Goal: Task Accomplishment & Management: Complete application form

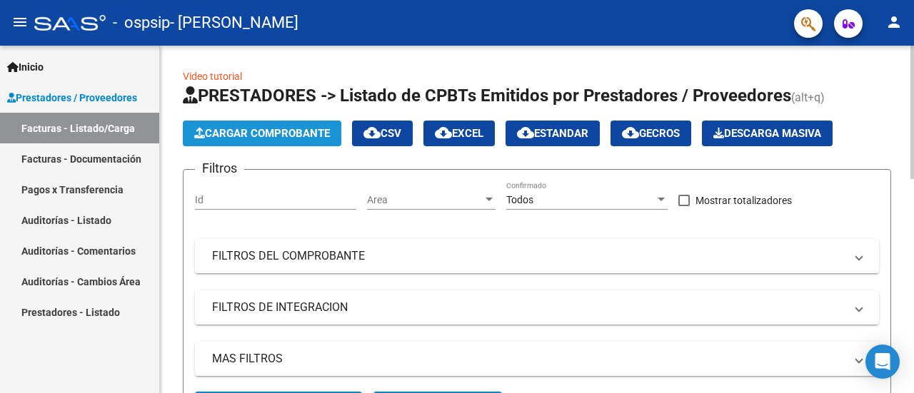
click at [240, 136] on span "Cargar Comprobante" at bounding box center [262, 133] width 136 height 13
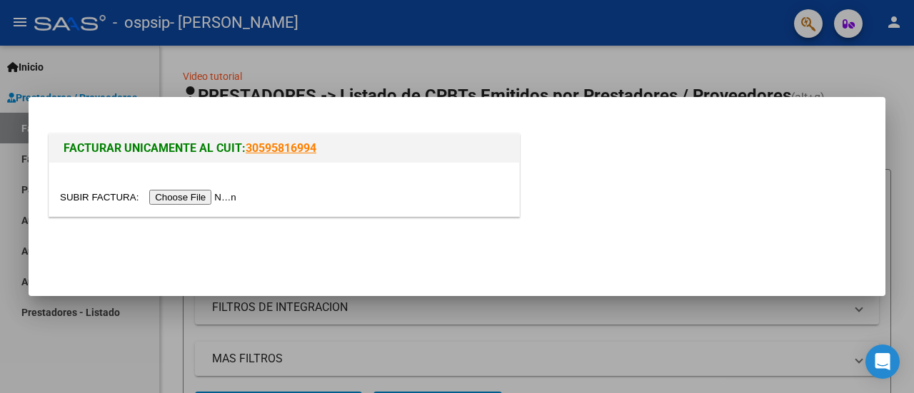
click at [178, 193] on input "file" at bounding box center [150, 197] width 181 height 15
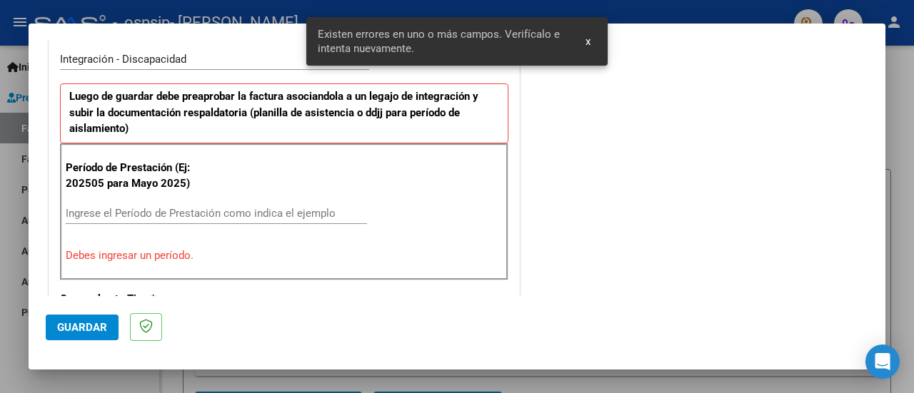
scroll to position [383, 0]
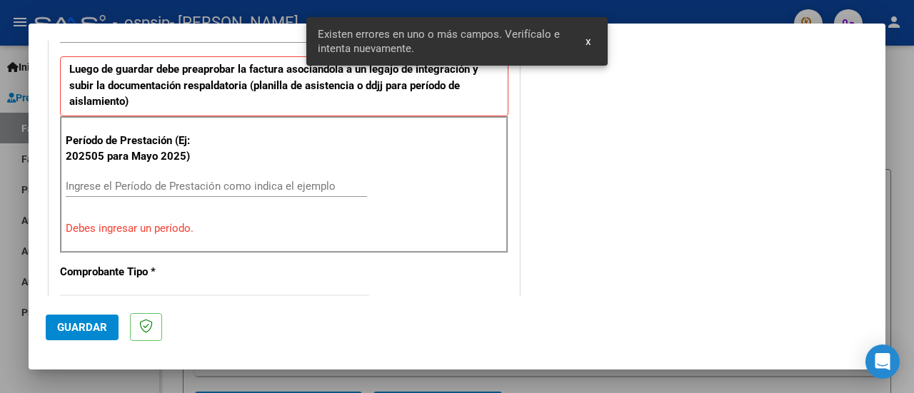
click at [140, 180] on input "Ingrese el Período de Prestación como indica el ejemplo" at bounding box center [216, 186] width 301 height 13
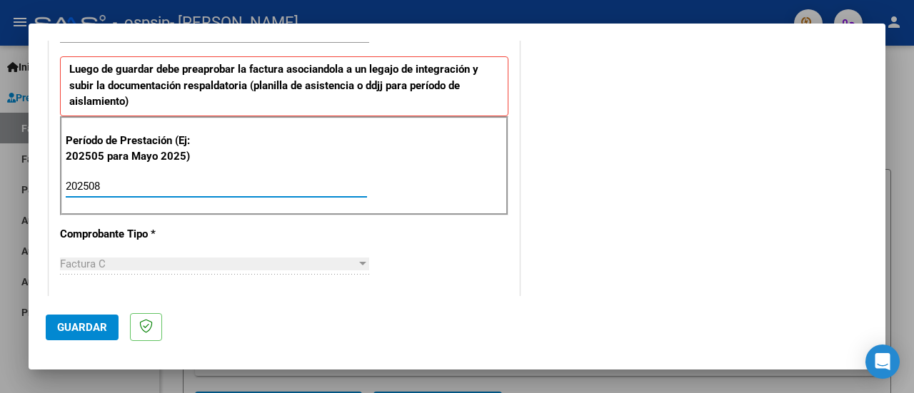
type input "202508"
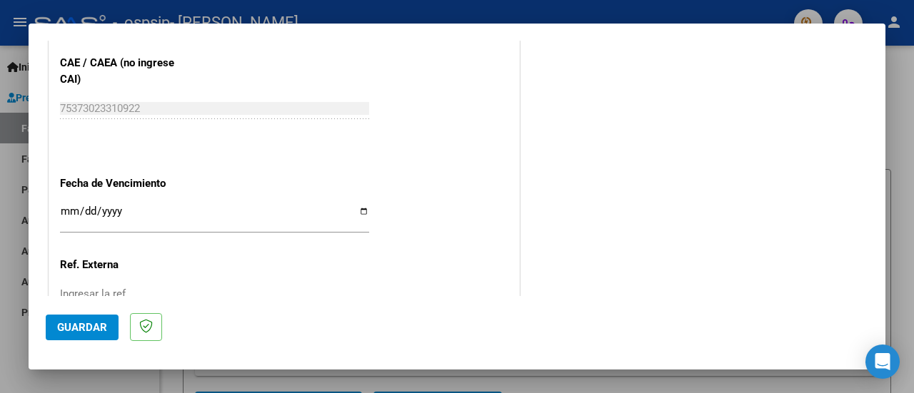
scroll to position [887, 0]
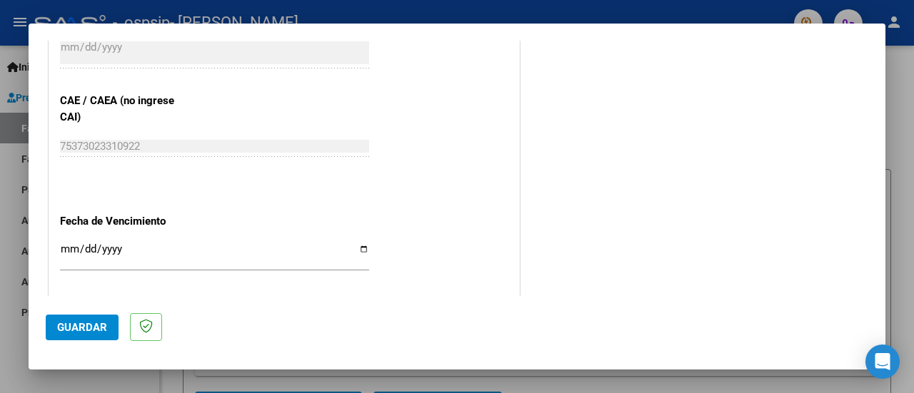
click at [86, 328] on span "Guardar" at bounding box center [82, 327] width 50 height 13
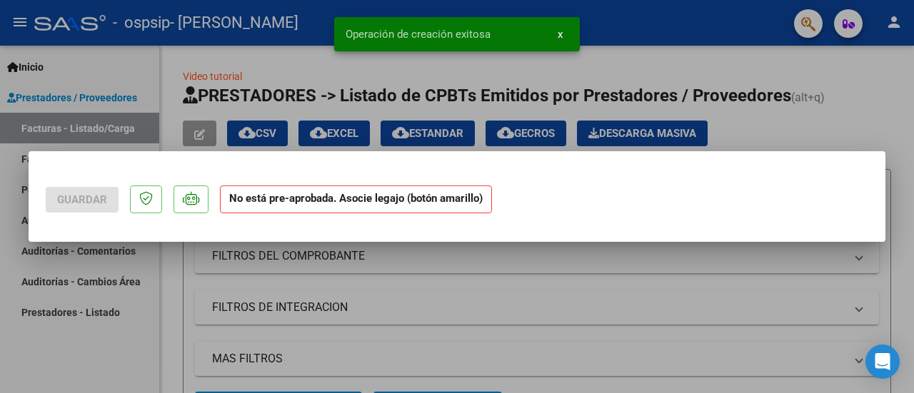
scroll to position [0, 0]
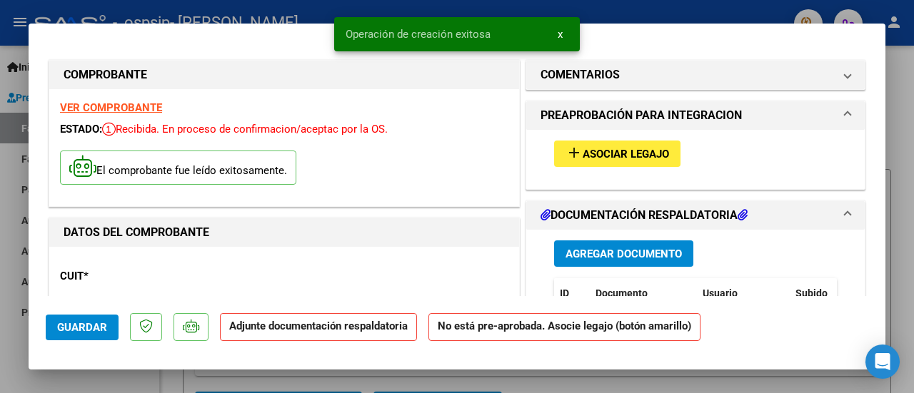
click at [594, 151] on span "Asociar Legajo" at bounding box center [626, 154] width 86 height 13
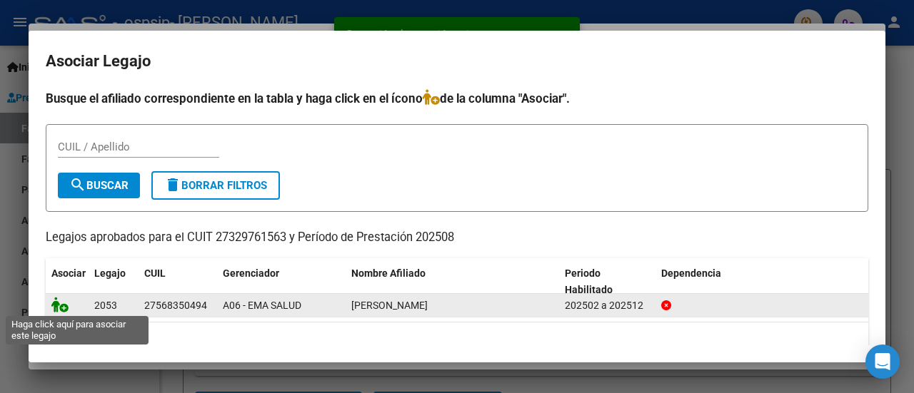
click at [66, 303] on icon at bounding box center [59, 305] width 17 height 16
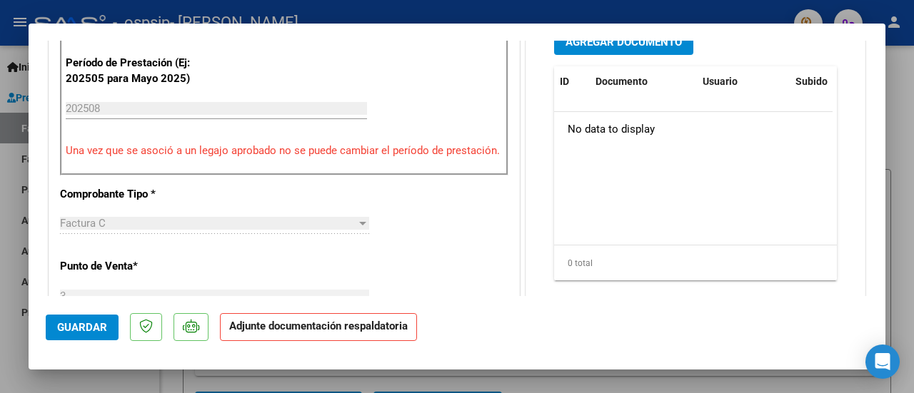
scroll to position [286, 0]
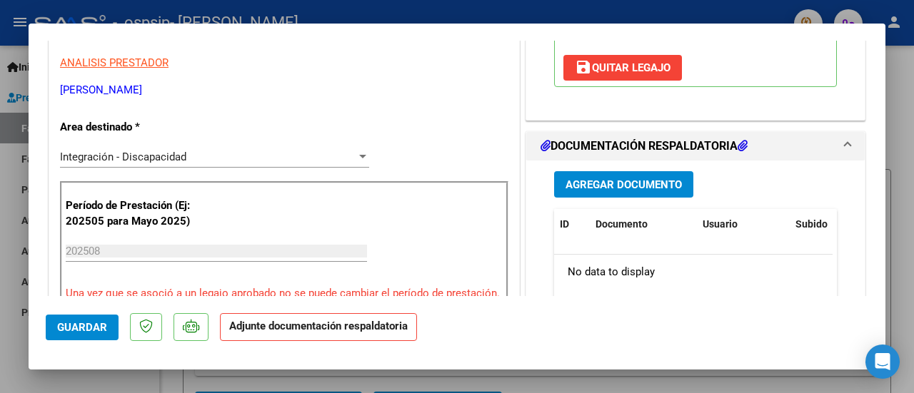
click at [615, 182] on span "Agregar Documento" at bounding box center [623, 184] width 116 height 13
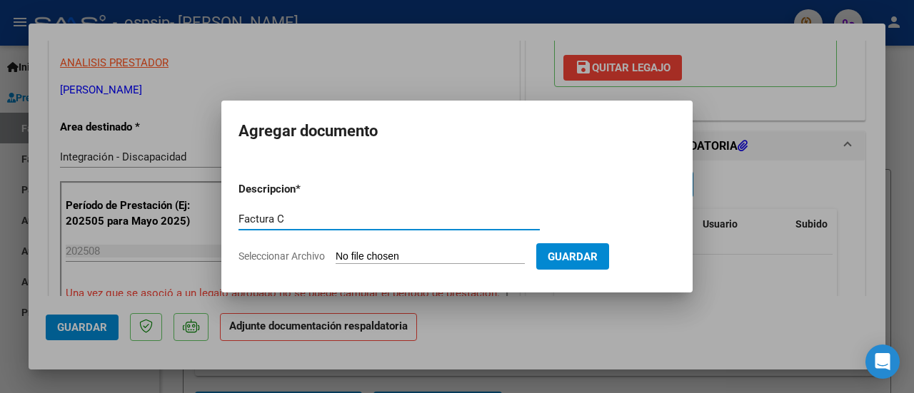
type input "Factura C"
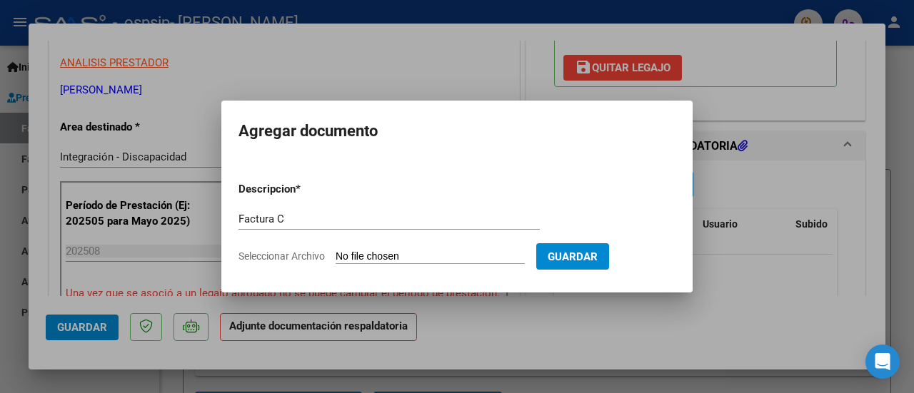
click at [443, 253] on input "Seleccionar Archivo" at bounding box center [430, 258] width 189 height 14
type input "C:\fakepath\Ospsip27329761563_011_00003_00001112.pdf"
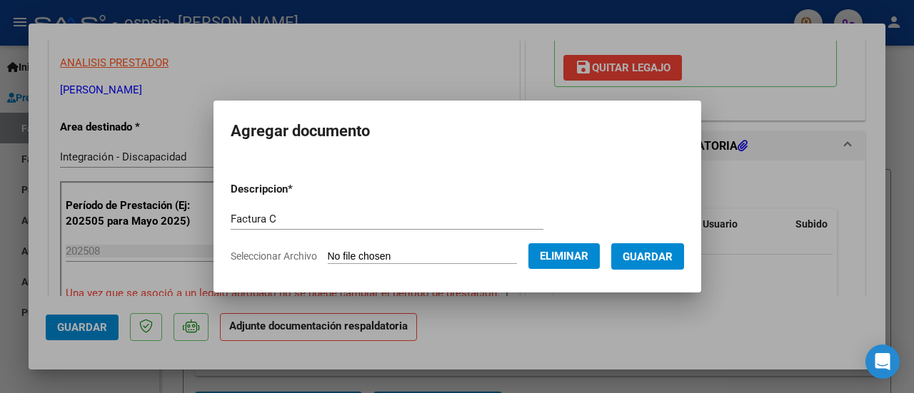
click at [670, 255] on span "Guardar" at bounding box center [647, 257] width 50 height 13
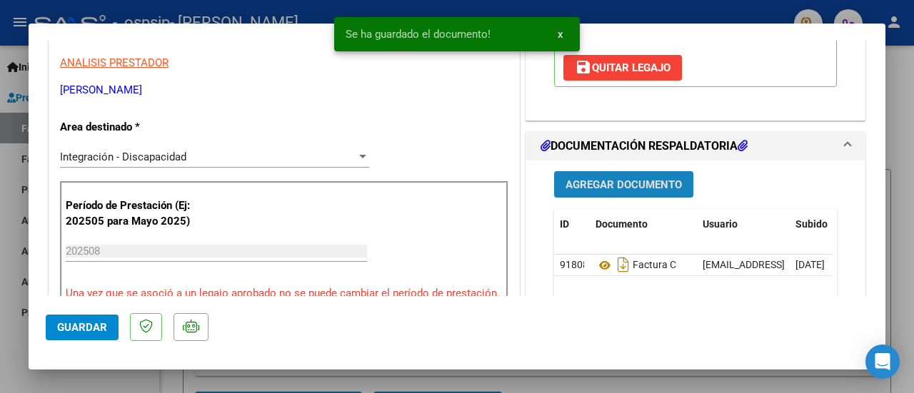
click at [614, 175] on button "Agregar Documento" at bounding box center [623, 184] width 139 height 26
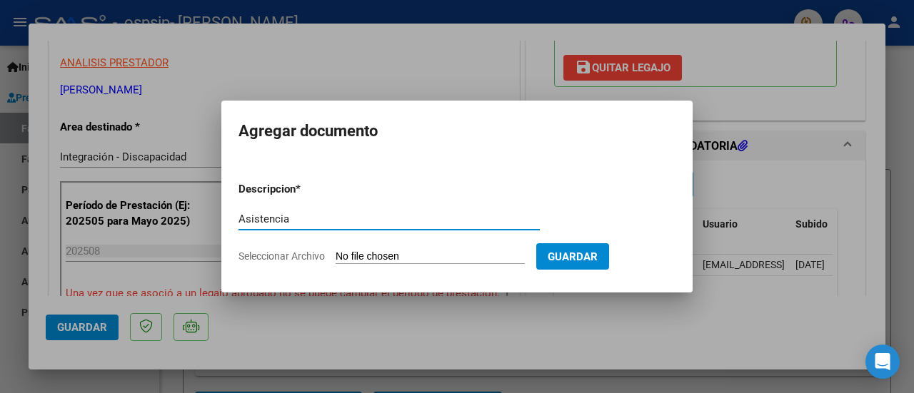
type input "Asistencia"
click at [455, 251] on input "Seleccionar Archivo" at bounding box center [430, 258] width 189 height 14
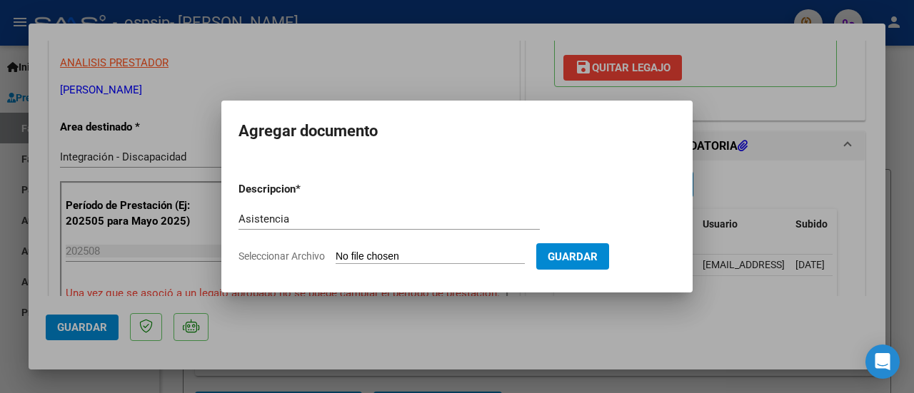
type input "C:\fakepath\Asistencia Isa.pdf"
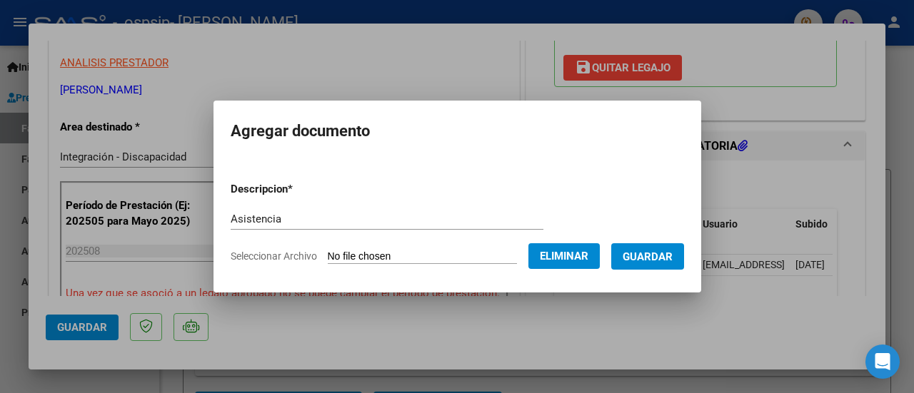
click at [660, 266] on button "Guardar" at bounding box center [647, 256] width 73 height 26
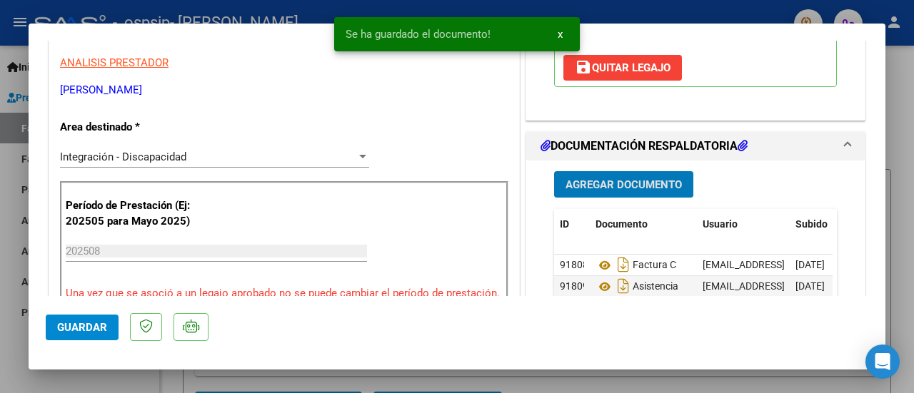
click at [632, 178] on span "Agregar Documento" at bounding box center [623, 184] width 116 height 13
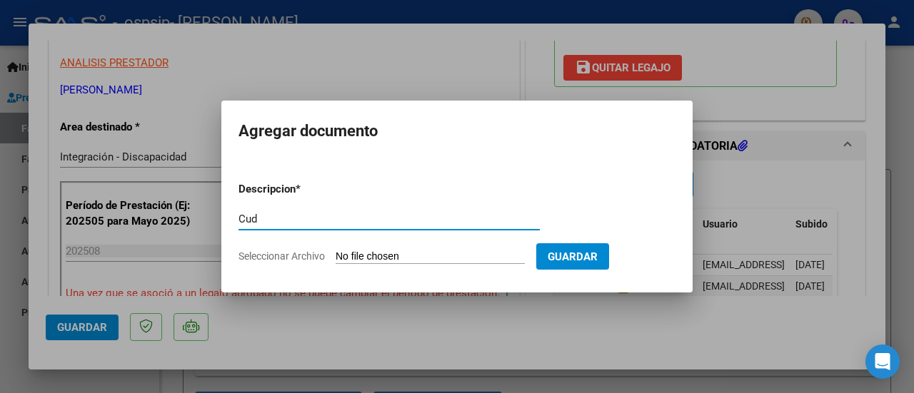
type input "Cud"
click at [416, 256] on input "Seleccionar Archivo" at bounding box center [430, 258] width 189 height 14
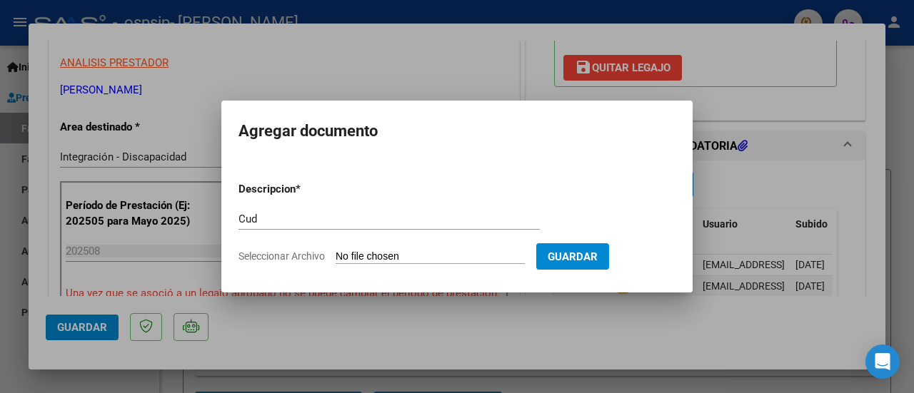
type input "C:\fakepath\Cud 2025.pdf"
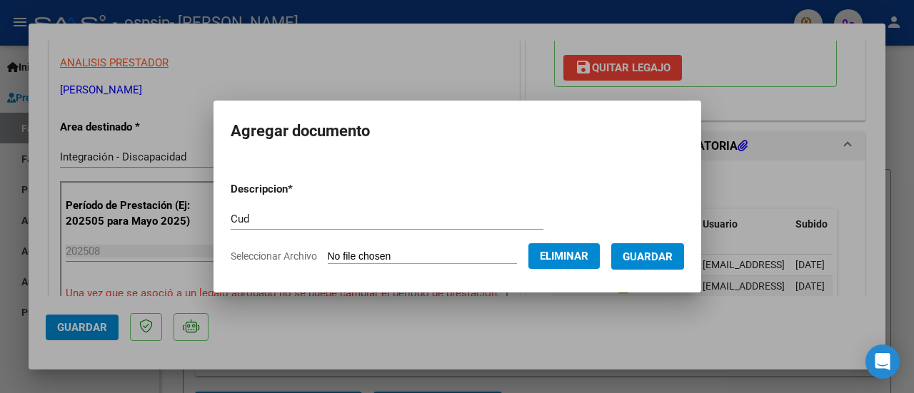
click at [652, 261] on span "Guardar" at bounding box center [647, 257] width 50 height 13
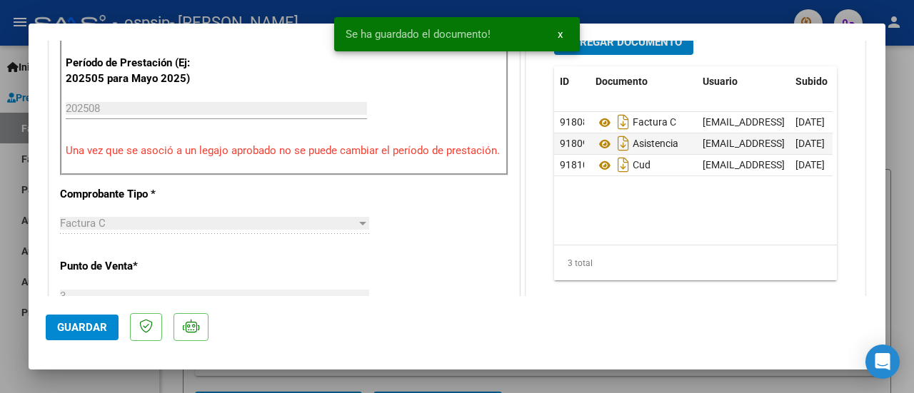
scroll to position [357, 0]
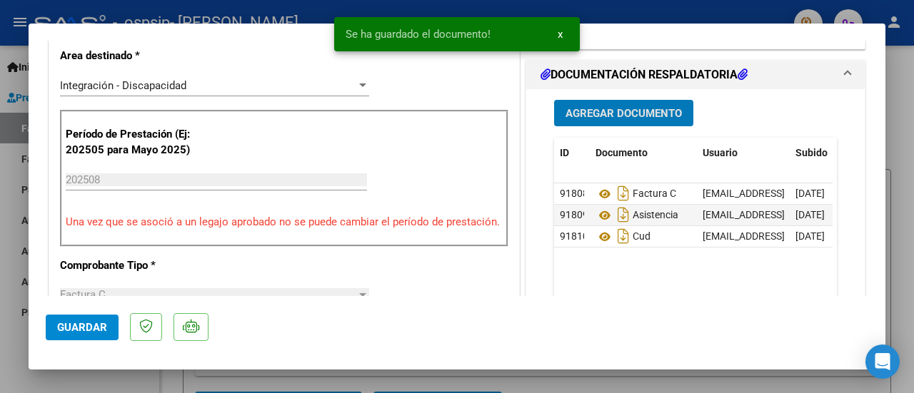
click at [590, 120] on button "Agregar Documento" at bounding box center [623, 113] width 139 height 26
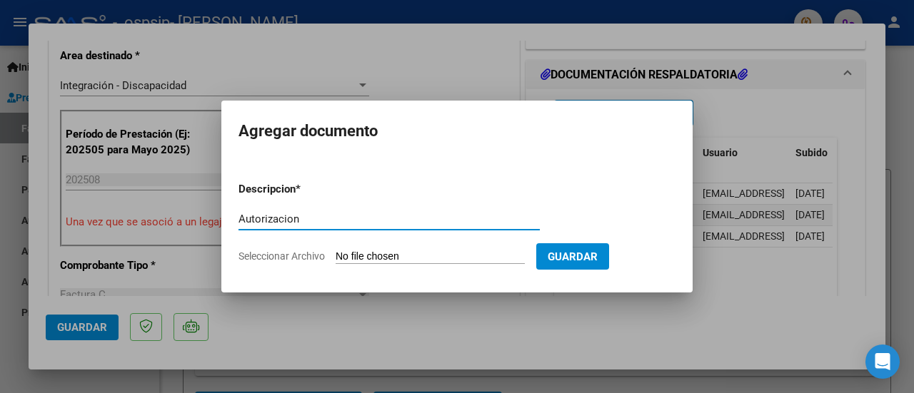
type input "Autorizacion"
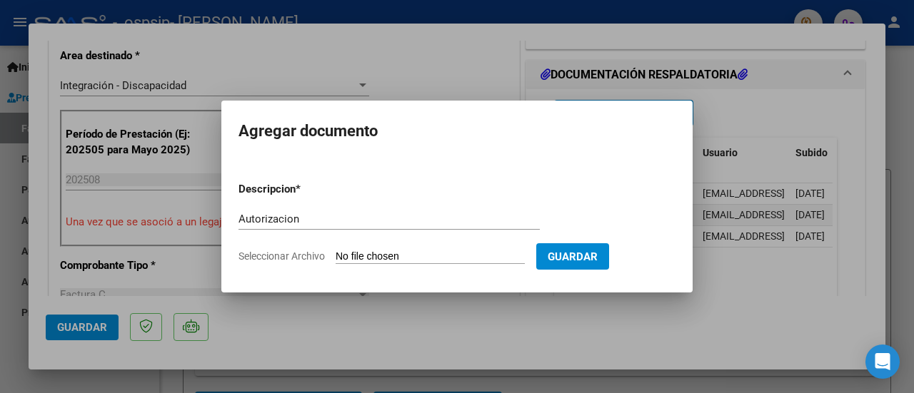
click at [421, 246] on form "Descripcion * Autorizacion Escriba aquí una descripcion Seleccionar Archivo Gua…" at bounding box center [456, 223] width 437 height 104
click at [447, 256] on input "Seleccionar Archivo" at bounding box center [430, 258] width 189 height 14
type input "C:\fakepath\AUTORIZACION 2025 SEGUN RESOLUCION 360 22 (1)_firmado.pdf"
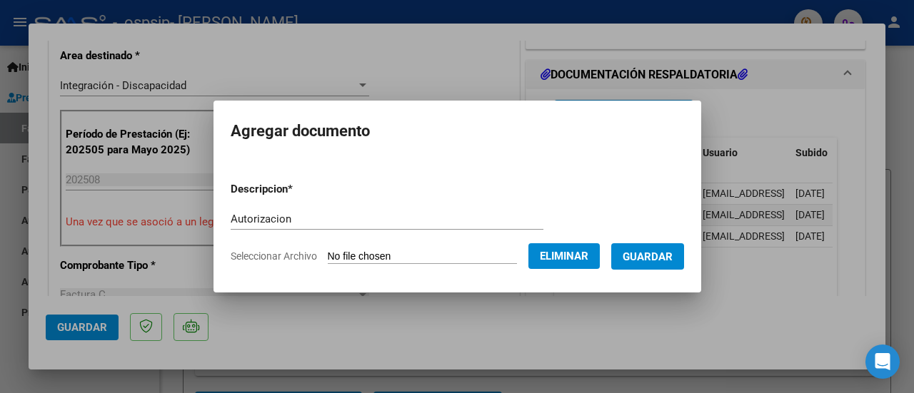
click at [657, 259] on span "Guardar" at bounding box center [647, 257] width 50 height 13
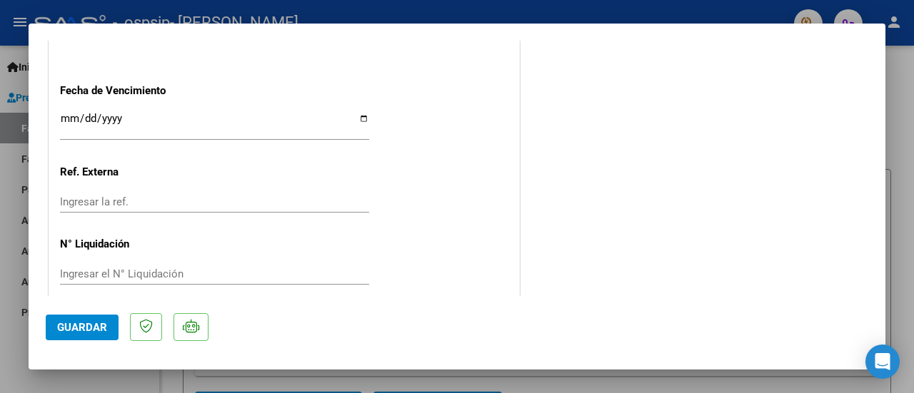
scroll to position [1035, 0]
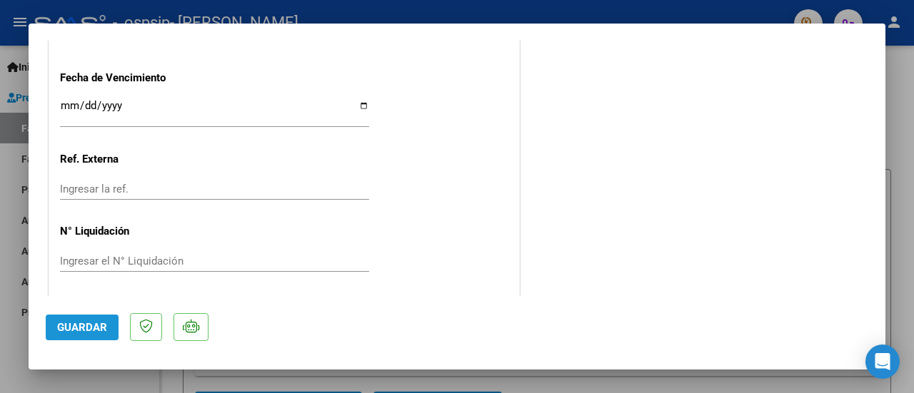
click at [87, 334] on button "Guardar" at bounding box center [82, 328] width 73 height 26
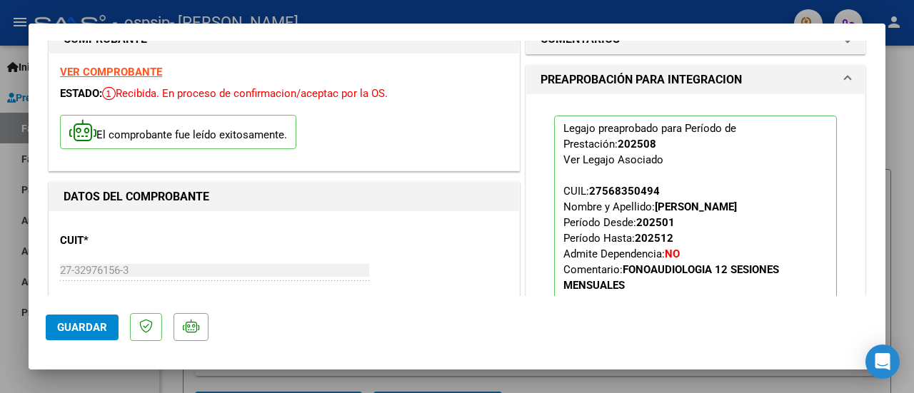
scroll to position [0, 0]
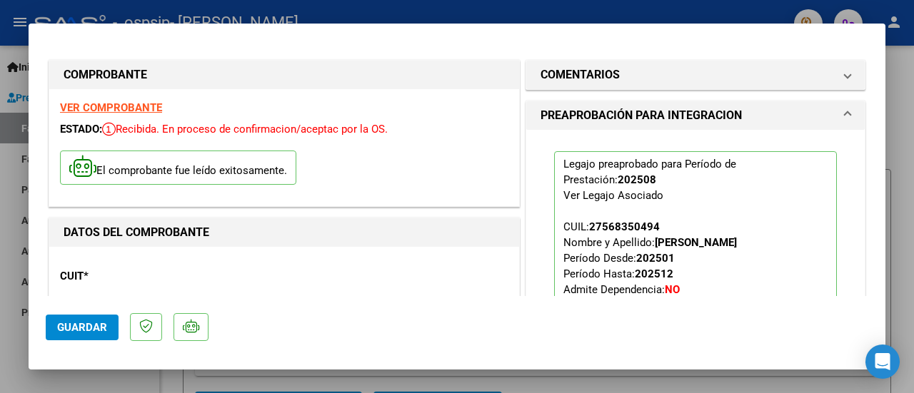
drag, startPoint x: 14, startPoint y: 34, endPoint x: 883, endPoint y: 67, distance: 869.4
click at [14, 33] on div at bounding box center [457, 196] width 914 height 393
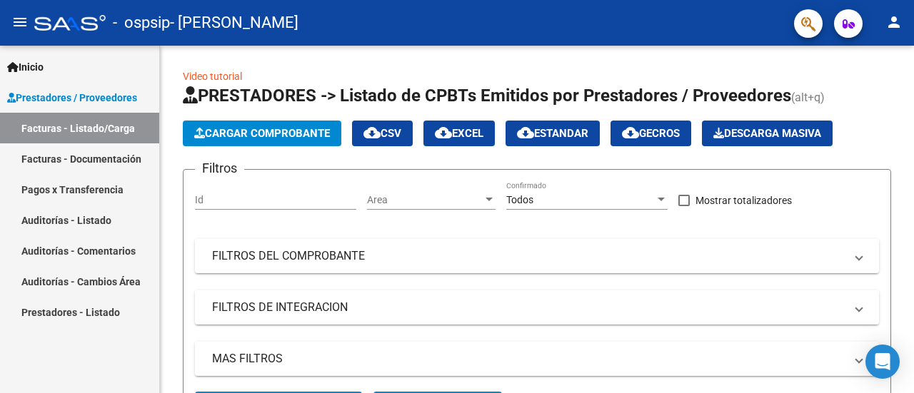
click at [51, 164] on link "Facturas - Documentación" at bounding box center [79, 158] width 159 height 31
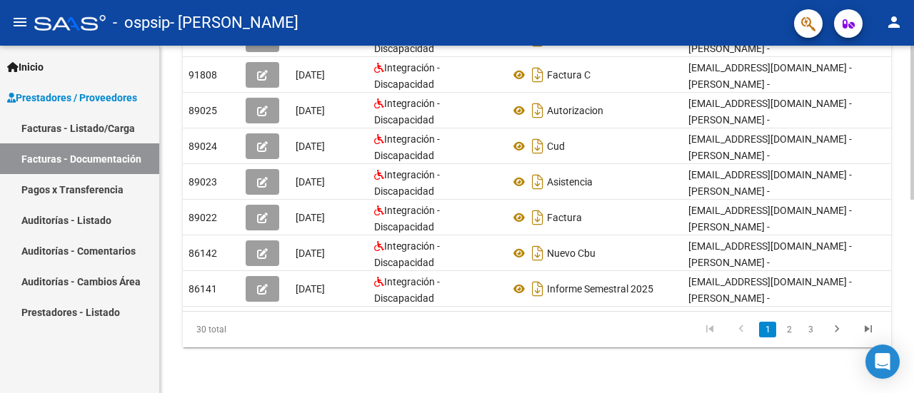
scroll to position [436, 0]
click at [90, 183] on link "Pagos x Transferencia" at bounding box center [79, 189] width 159 height 31
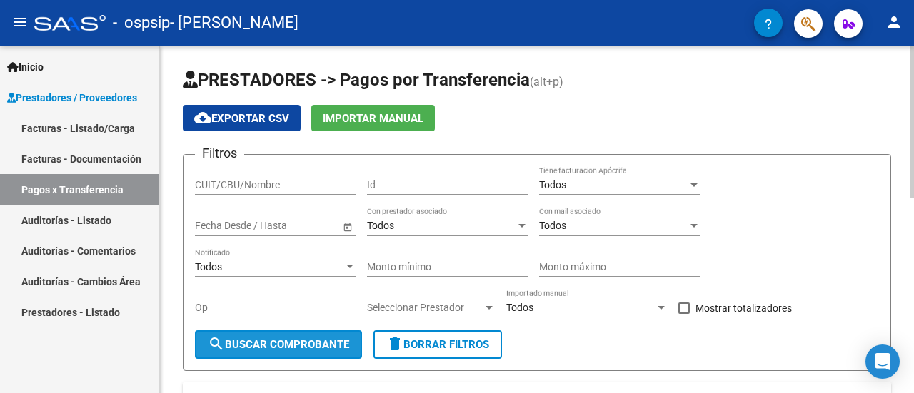
click at [277, 342] on span "search Buscar Comprobante" at bounding box center [278, 344] width 141 height 13
click at [349, 228] on span "Open calendar" at bounding box center [348, 226] width 34 height 34
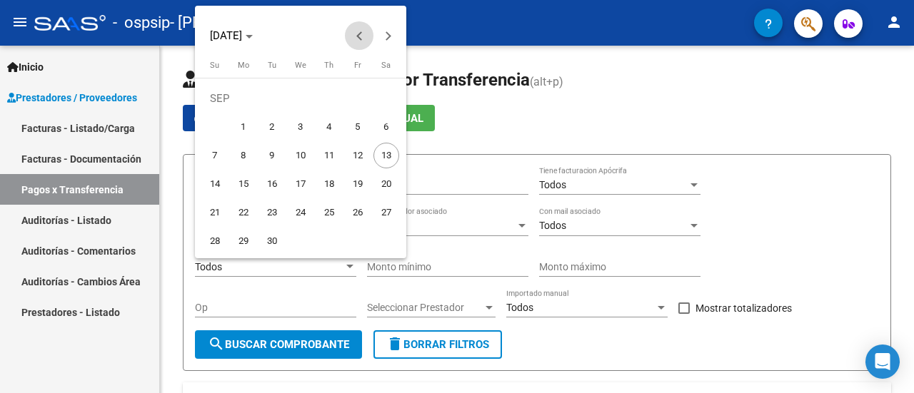
click at [350, 34] on span "Previous month" at bounding box center [359, 35] width 29 height 29
click at [350, 92] on span "1" at bounding box center [358, 99] width 26 height 26
type input "[DATE]"
click at [353, 86] on span "1" at bounding box center [358, 99] width 26 height 26
type input "[DATE]"
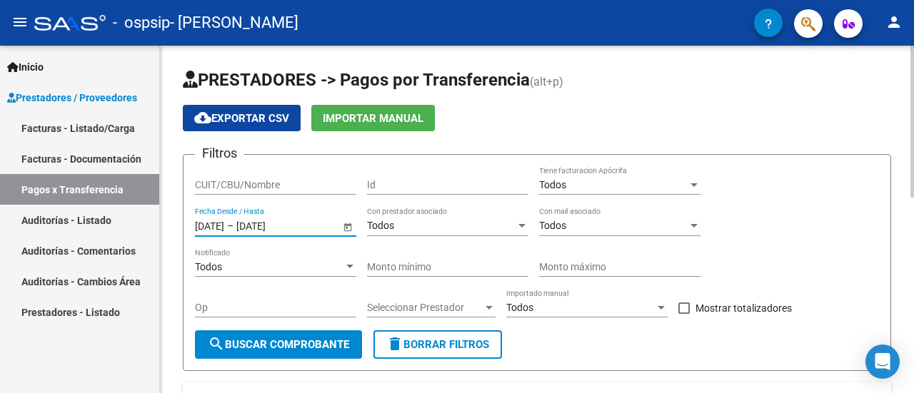
click at [293, 223] on input "[DATE]" at bounding box center [271, 226] width 70 height 12
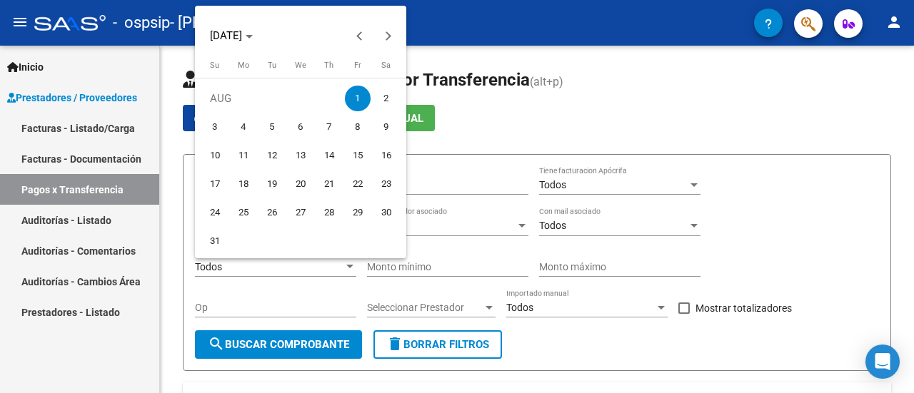
click at [214, 242] on span "31" at bounding box center [215, 241] width 26 height 26
type input "[DATE]"
click at [358, 98] on span "1" at bounding box center [358, 99] width 26 height 26
type input "[DATE]"
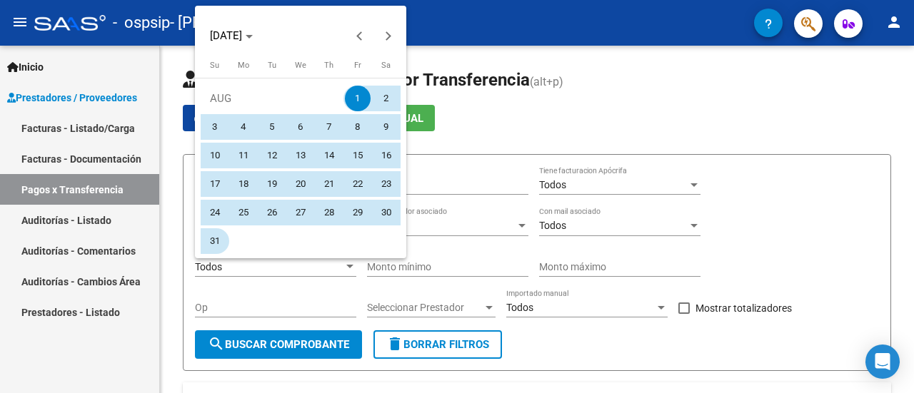
click at [223, 248] on span "31" at bounding box center [215, 241] width 26 height 26
type input "[DATE]"
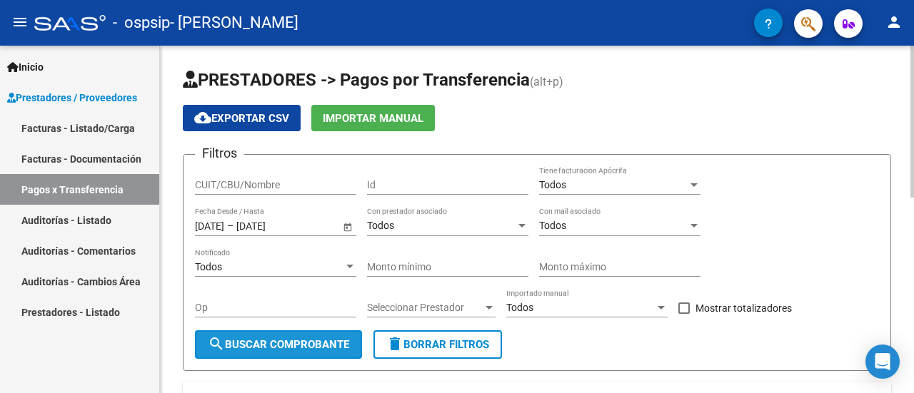
click at [297, 343] on span "search Buscar Comprobante" at bounding box center [278, 344] width 141 height 13
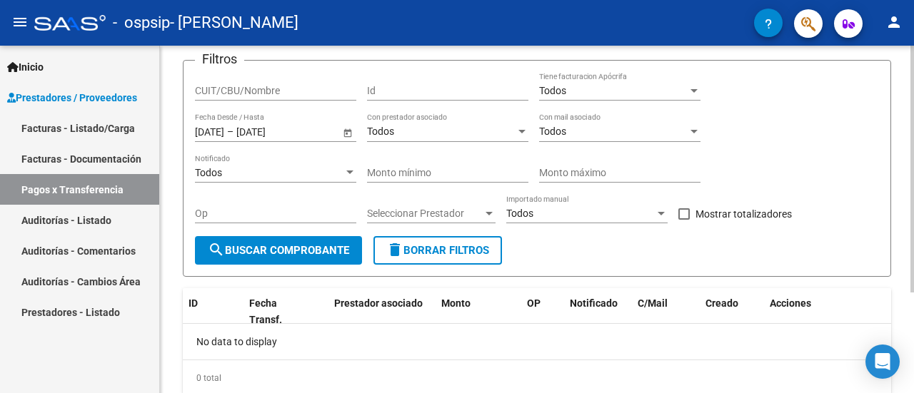
scroll to position [141, 0]
